Goal: Transaction & Acquisition: Register for event/course

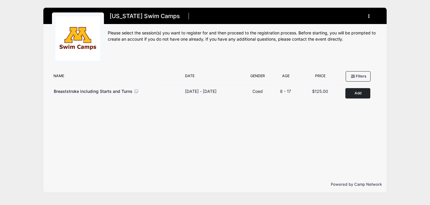
click at [369, 16] on button "button" at bounding box center [370, 16] width 16 height 10
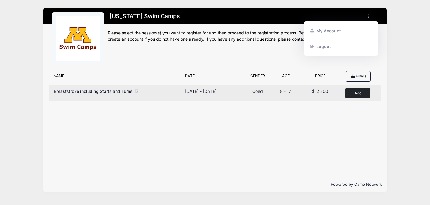
click at [359, 92] on button "Add to Cart" at bounding box center [357, 93] width 25 height 10
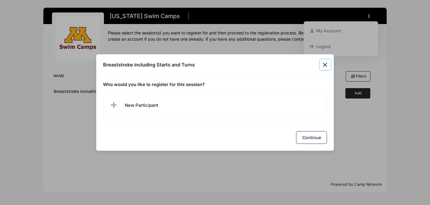
click at [325, 64] on button "Close" at bounding box center [325, 64] width 11 height 11
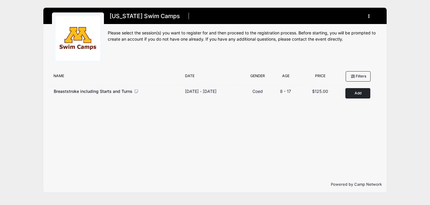
click at [370, 17] on button "button" at bounding box center [370, 16] width 16 height 10
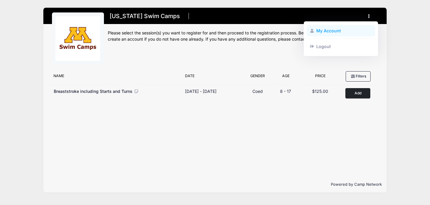
click at [343, 30] on link "My Account" at bounding box center [341, 30] width 69 height 11
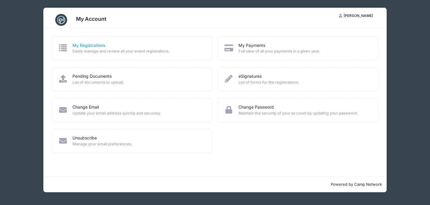
click at [97, 45] on link "My Registrations" at bounding box center [88, 45] width 33 height 6
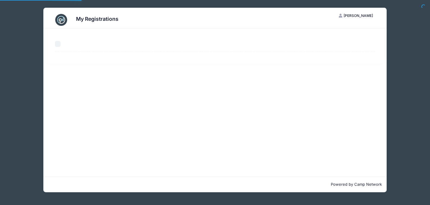
select select "50"
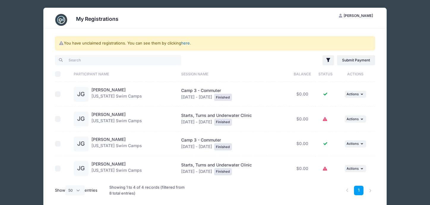
click at [184, 44] on link "here" at bounding box center [185, 43] width 9 height 5
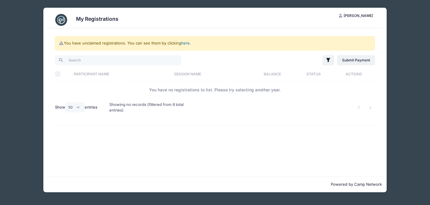
click at [185, 44] on link "here" at bounding box center [185, 43] width 9 height 5
click at [63, 20] on img at bounding box center [61, 20] width 12 height 12
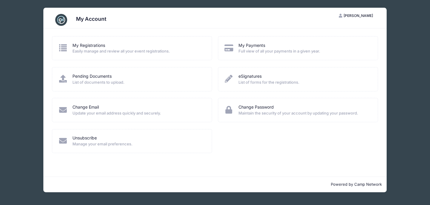
click at [357, 16] on span "Jackson Gaard" at bounding box center [357, 15] width 29 height 4
click at [330, 31] on link "My Account" at bounding box center [341, 30] width 69 height 11
click at [405, 43] on div "My Account [PERSON_NAME] [PERSON_NAME] My Account Logout My Registrations Easil…" at bounding box center [215, 100] width 412 height 200
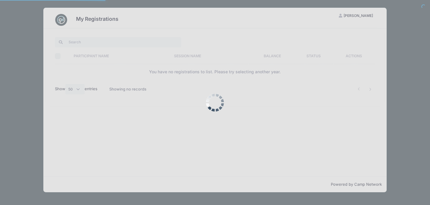
select select "50"
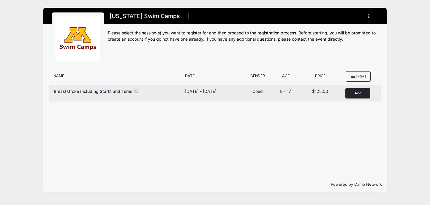
click at [94, 90] on span "Breaststroke including Starts and Turns" at bounding box center [93, 91] width 79 height 5
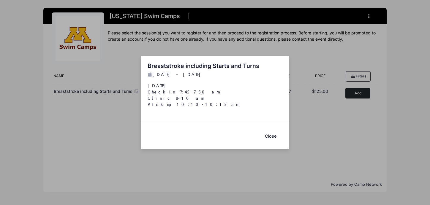
click at [270, 135] on button "Close" at bounding box center [271, 136] width 24 height 13
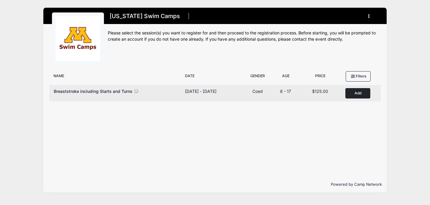
click at [216, 90] on div "Sep 14 - Sep 14, 2025" at bounding box center [200, 91] width 31 height 6
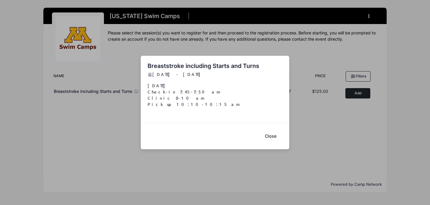
click at [269, 135] on button "Close" at bounding box center [271, 136] width 24 height 13
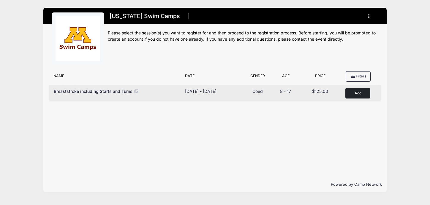
click at [358, 93] on button "Add to Cart" at bounding box center [357, 93] width 25 height 10
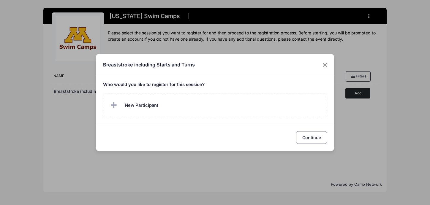
click at [257, 84] on h5 "Who would you like to register for this session?" at bounding box center [215, 84] width 224 height 5
click at [192, 104] on label "New Participant" at bounding box center [215, 105] width 224 height 24
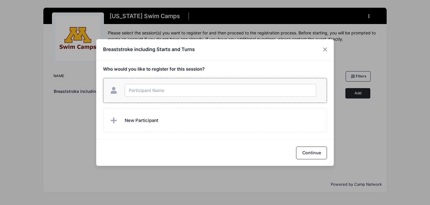
click at [185, 91] on input "text" at bounding box center [220, 90] width 191 height 13
type input "ja"
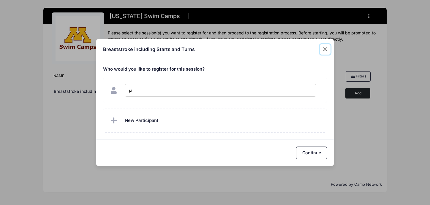
checkbox input "true"
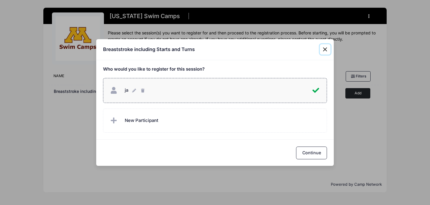
click at [326, 50] on button "Close" at bounding box center [325, 49] width 11 height 11
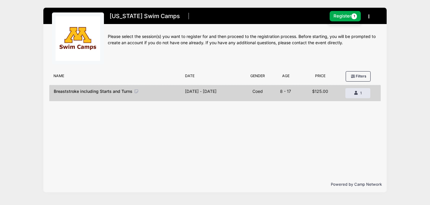
click at [342, 41] on div "Please select the session(s) you want to register for and then proceed to the r…" at bounding box center [243, 40] width 270 height 12
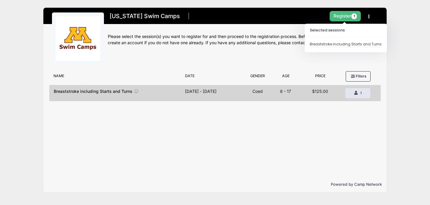
click at [347, 15] on button "Register 1" at bounding box center [344, 16] width 31 height 10
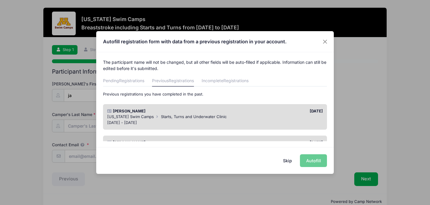
click at [313, 113] on div "11/29/2024" at bounding box center [270, 111] width 111 height 6
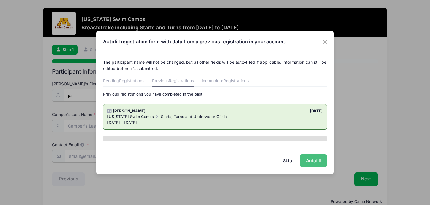
click at [314, 159] on button "Autofill" at bounding box center [313, 160] width 27 height 13
type input "mikegaard@gmail.com"
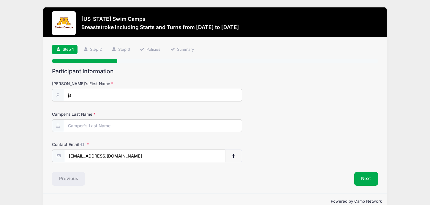
scroll to position [6, 0]
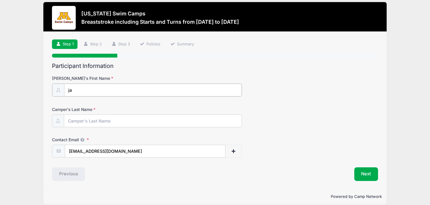
click at [80, 88] on input "ja" at bounding box center [153, 90] width 178 height 13
type input "Jackson"
type input "Gaard"
click at [286, 82] on div "Camper's First Name Jackson" at bounding box center [215, 85] width 326 height 21
